Goal: Task Accomplishment & Management: Use online tool/utility

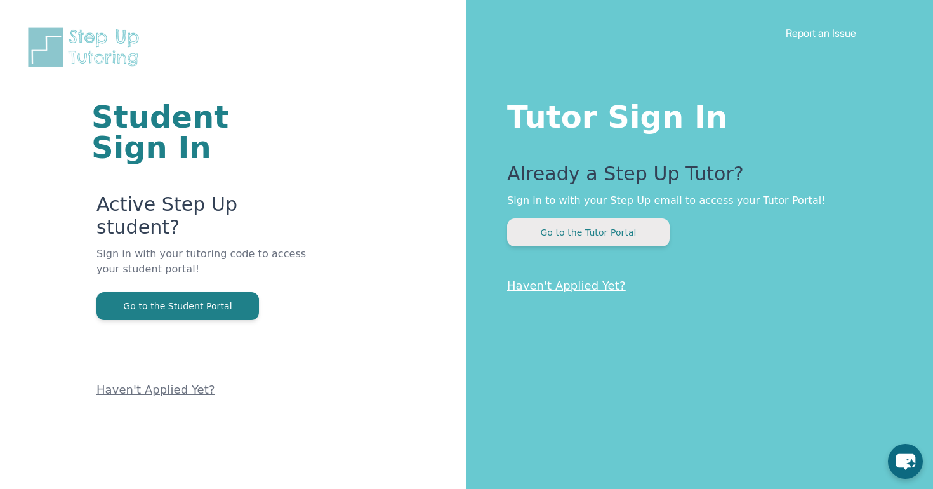
click at [604, 222] on button "Go to the Tutor Portal" at bounding box center [588, 232] width 163 height 28
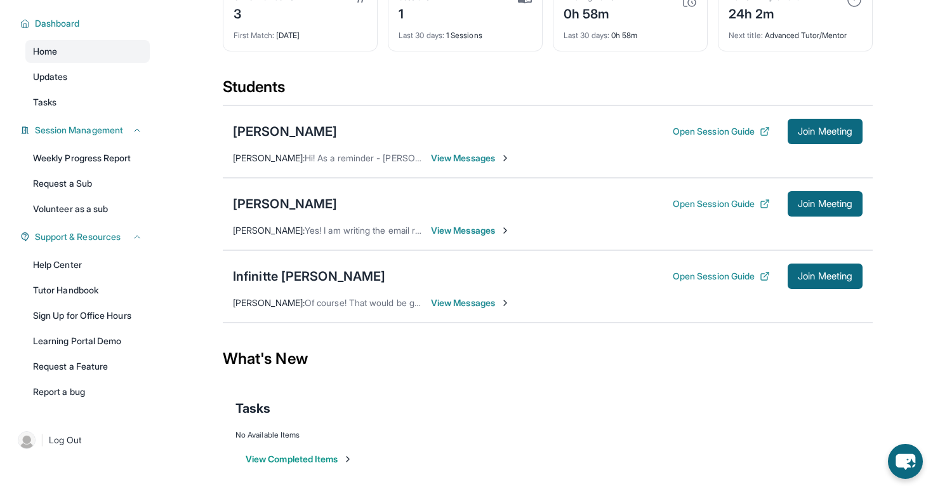
scroll to position [81, 0]
click at [292, 119] on div "[PERSON_NAME] Open Session Guide Join Meeting" at bounding box center [548, 131] width 630 height 25
click at [295, 126] on div "[PERSON_NAME]" at bounding box center [285, 132] width 104 height 18
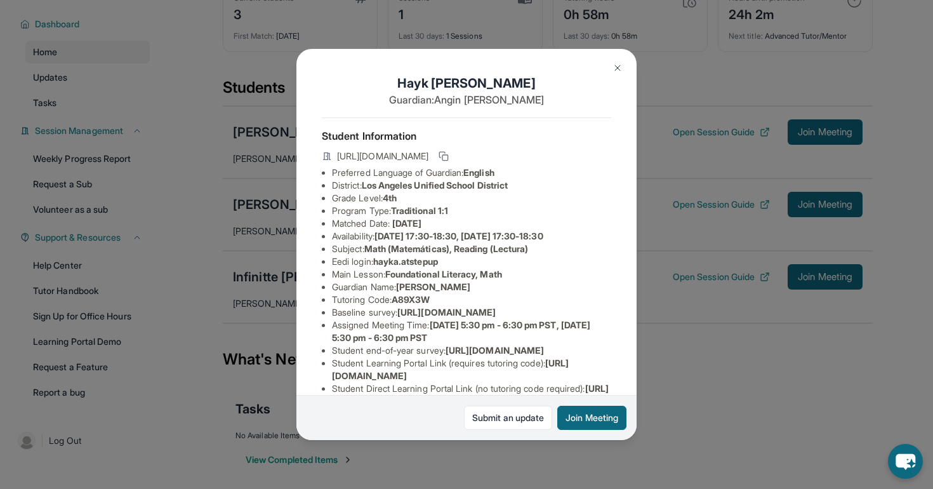
click at [616, 77] on button at bounding box center [617, 67] width 25 height 25
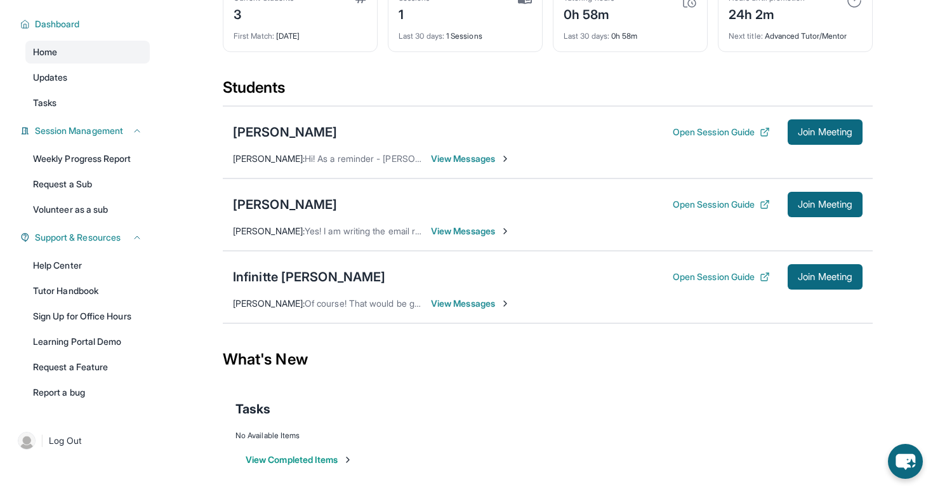
click at [320, 116] on div "Hayk Avetisyan Open Session Guide Join Meeting Debbie Tran : Hi! As a reminder …" at bounding box center [548, 142] width 650 height 72
click at [291, 129] on div "[PERSON_NAME]" at bounding box center [285, 132] width 104 height 18
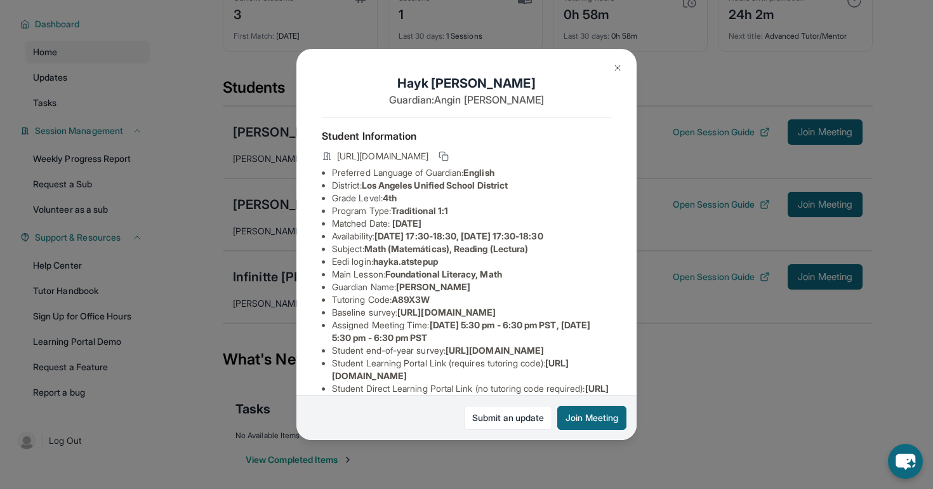
click at [749, 250] on div "Hayk Avetisyan Guardian: Angin Harutyunyan Student Information https://student-…" at bounding box center [466, 244] width 933 height 489
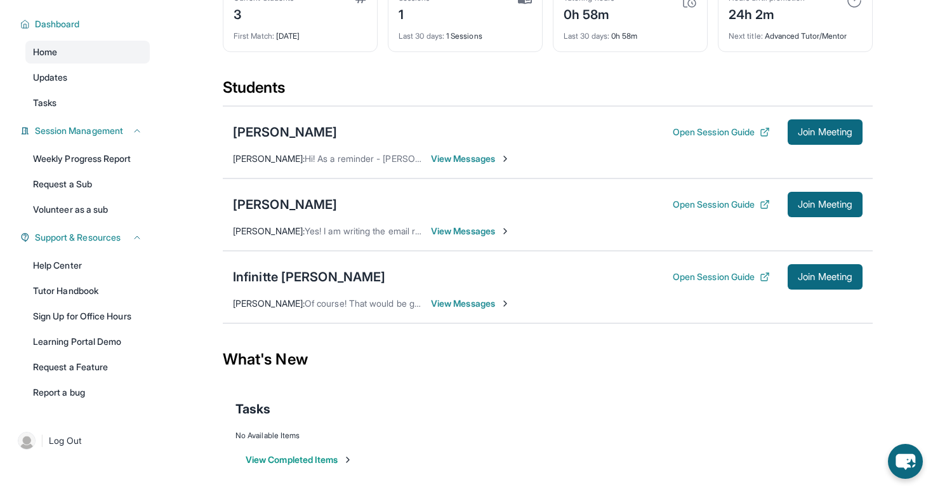
click at [737, 114] on div "Hayk Avetisyan Open Session Guide Join Meeting Debbie Tran : Hi! As a reminder …" at bounding box center [548, 142] width 650 height 72
click at [737, 129] on button "Open Session Guide" at bounding box center [721, 132] width 97 height 13
click at [293, 202] on div "[PERSON_NAME]" at bounding box center [285, 205] width 104 height 18
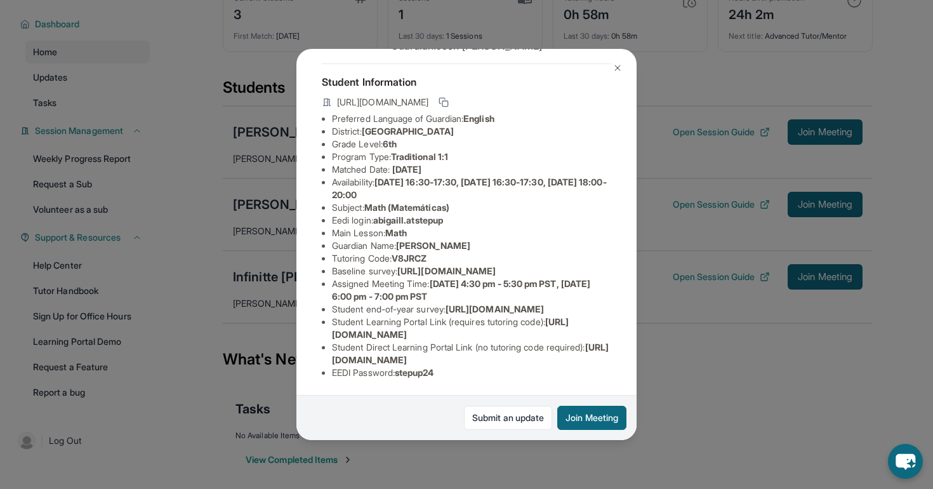
scroll to position [143, 0]
click at [761, 204] on div "Abigail Lee Guardian: Joon Lee Student Information https://student-portal.stepu…" at bounding box center [466, 244] width 933 height 489
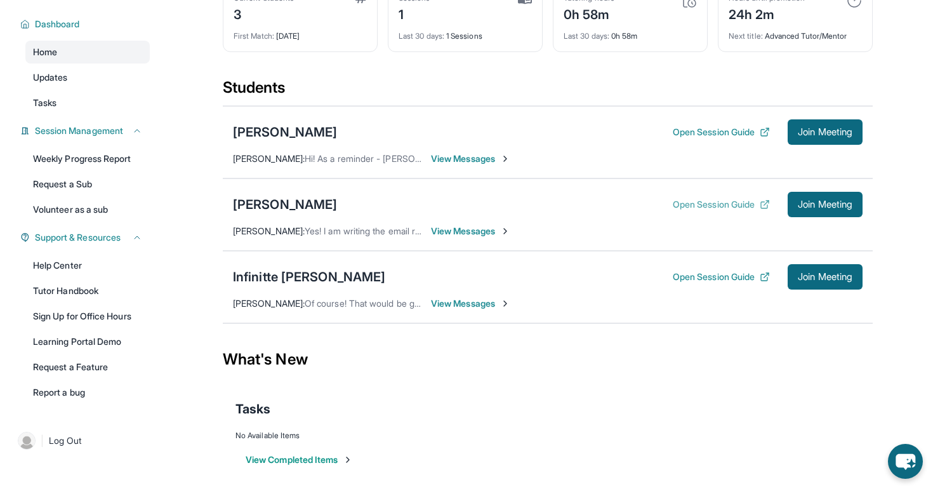
click at [719, 208] on button "Open Session Guide" at bounding box center [721, 204] width 97 height 13
